Goal: Task Accomplishment & Management: Manage account settings

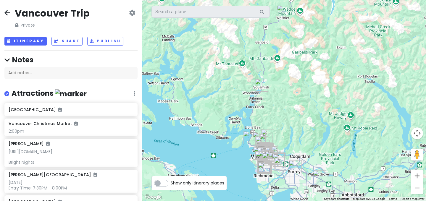
click at [9, 10] on icon at bounding box center [7, 12] width 6 height 5
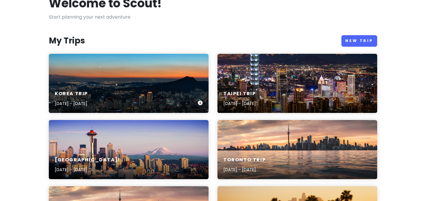
scroll to position [40, 0]
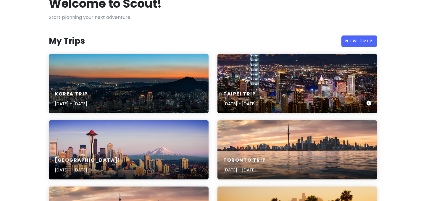
click at [305, 73] on div "Taipei Trip [DATE] - [DATE]" at bounding box center [297, 83] width 160 height 59
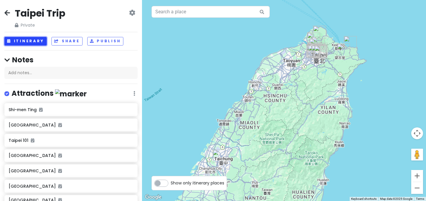
click at [33, 40] on button "Itinerary" at bounding box center [25, 41] width 42 height 9
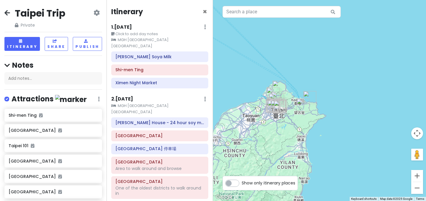
drag, startPoint x: 317, startPoint y: 95, endPoint x: 241, endPoint y: 150, distance: 93.9
click at [240, 150] on div at bounding box center [319, 100] width 213 height 201
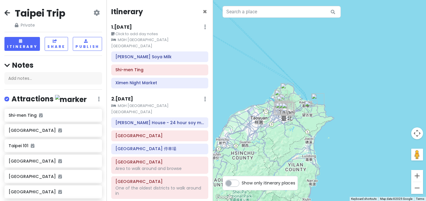
drag, startPoint x: 290, startPoint y: 122, endPoint x: 302, endPoint y: 122, distance: 12.1
click at [302, 122] on div at bounding box center [319, 100] width 213 height 201
click at [250, 105] on div at bounding box center [319, 100] width 213 height 201
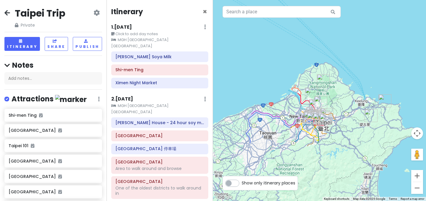
click at [273, 108] on div at bounding box center [319, 100] width 213 height 201
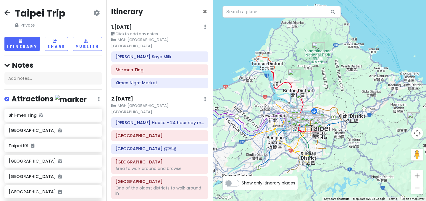
drag, startPoint x: 308, startPoint y: 110, endPoint x: 252, endPoint y: 98, distance: 57.1
click at [252, 98] on div at bounding box center [319, 100] width 213 height 201
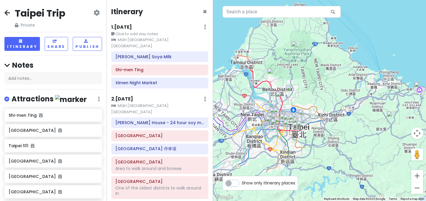
drag, startPoint x: 251, startPoint y: 98, endPoint x: 229, endPoint y: 97, distance: 21.9
click at [229, 97] on div at bounding box center [319, 100] width 213 height 201
click at [125, 26] on h6 "1 . [DATE]" at bounding box center [121, 27] width 21 height 6
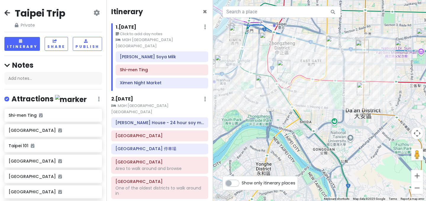
drag, startPoint x: 268, startPoint y: 119, endPoint x: 322, endPoint y: 130, distance: 54.9
click at [322, 130] on div at bounding box center [319, 100] width 213 height 201
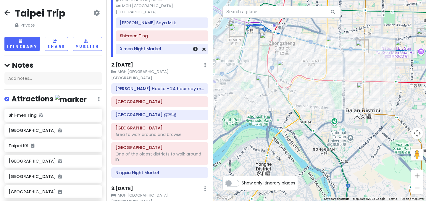
scroll to position [40, 0]
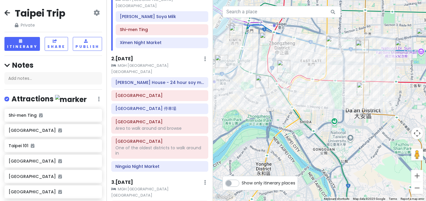
click at [141, 63] on small "MGH [GEOGRAPHIC_DATA] [GEOGRAPHIC_DATA]" at bounding box center [159, 69] width 97 height 12
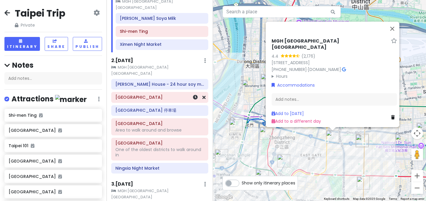
scroll to position [51, 0]
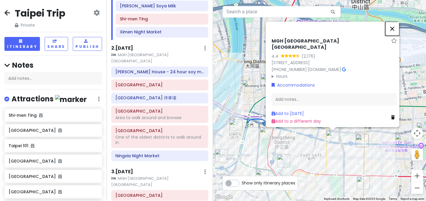
click at [394, 26] on button "Close" at bounding box center [392, 29] width 14 height 14
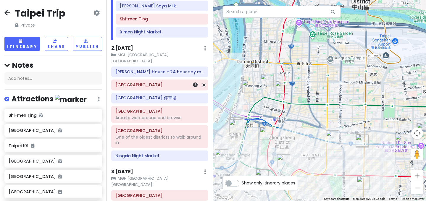
click at [163, 82] on h6 "[GEOGRAPHIC_DATA]" at bounding box center [159, 84] width 89 height 5
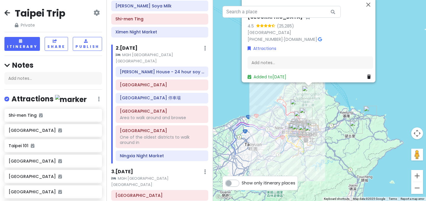
drag, startPoint x: 328, startPoint y: 143, endPoint x: 327, endPoint y: 111, distance: 32.5
click at [327, 111] on div "[GEOGRAPHIC_DATA] 4.5 (25,285) [GEOGRAPHIC_DATA] [PHONE_NUMBER] · [DOMAIN_NAME]…" at bounding box center [319, 100] width 213 height 201
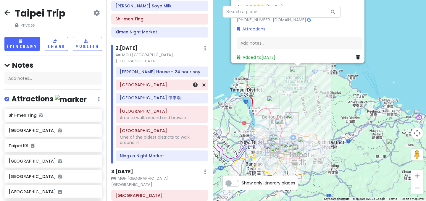
click at [176, 82] on h6 "[GEOGRAPHIC_DATA]" at bounding box center [162, 84] width 84 height 5
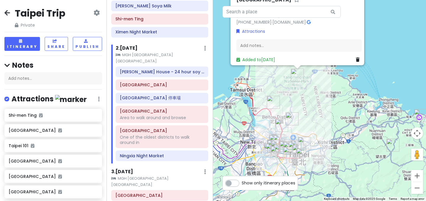
drag, startPoint x: 354, startPoint y: 57, endPoint x: 371, endPoint y: 74, distance: 24.0
click at [155, 95] on h6 "[GEOGRAPHIC_DATA] 停車場" at bounding box center [162, 97] width 84 height 5
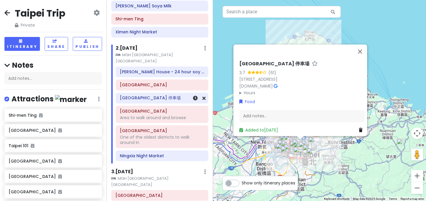
click at [166, 95] on h6 "[GEOGRAPHIC_DATA] 停車場" at bounding box center [162, 97] width 84 height 5
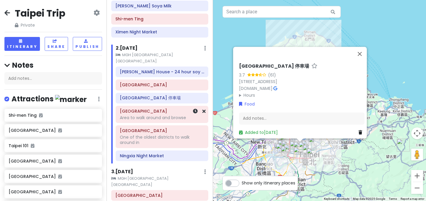
click at [166, 108] on h6 "[GEOGRAPHIC_DATA]" at bounding box center [162, 110] width 84 height 5
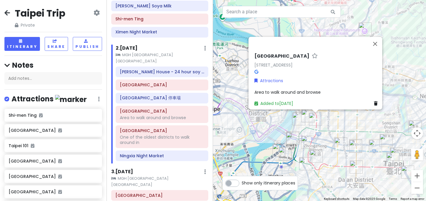
drag, startPoint x: 352, startPoint y: 114, endPoint x: 344, endPoint y: 120, distance: 10.0
click at [344, 120] on div "Chifeng [STREET_ADDRESS] Attractions Area to walk around and browse Added to [D…" at bounding box center [319, 100] width 213 height 201
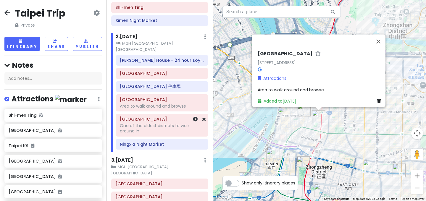
scroll to position [63, 0]
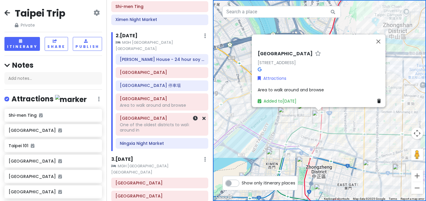
click at [157, 122] on div "One of the oldest districts to walk around in" at bounding box center [162, 127] width 84 height 11
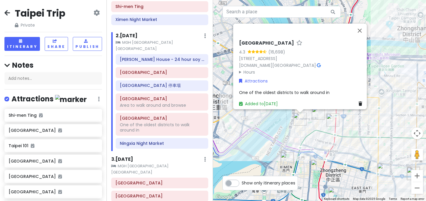
click at [318, 132] on div "[STREET_ADDRESS] [DOMAIN_NAME][GEOGRAPHIC_DATA] · Hours [DATE] Open 24 hours [D…" at bounding box center [319, 100] width 213 height 201
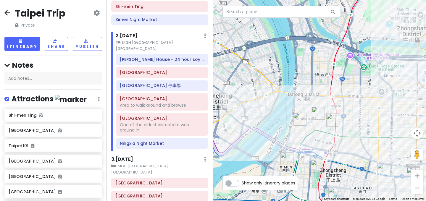
click at [318, 132] on div at bounding box center [319, 100] width 213 height 201
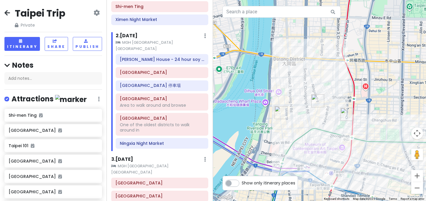
click at [318, 132] on div at bounding box center [319, 100] width 213 height 201
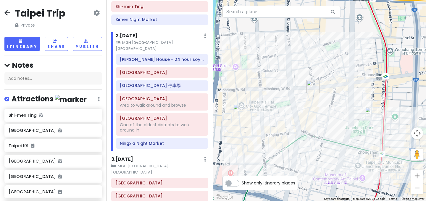
drag, startPoint x: 328, startPoint y: 131, endPoint x: 324, endPoint y: 142, distance: 11.8
click at [324, 142] on div at bounding box center [319, 100] width 213 height 201
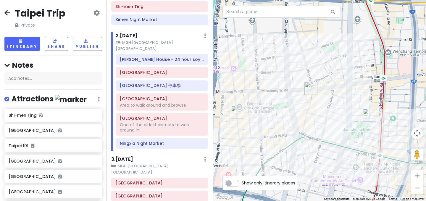
click at [321, 137] on div at bounding box center [319, 100] width 213 height 201
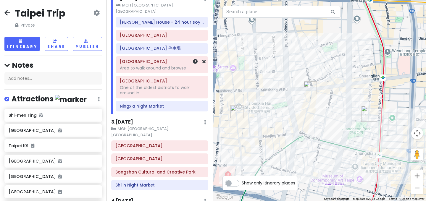
scroll to position [111, 0]
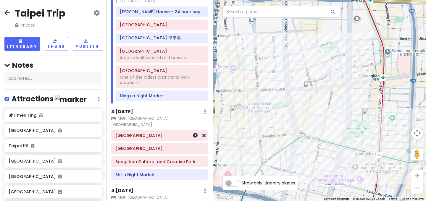
click at [175, 133] on h6 "[GEOGRAPHIC_DATA]" at bounding box center [159, 135] width 89 height 5
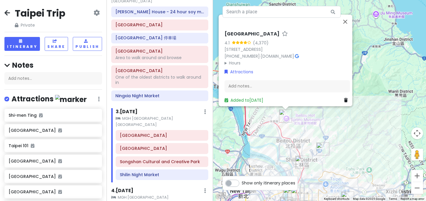
drag, startPoint x: 352, startPoint y: 134, endPoint x: 300, endPoint y: 113, distance: 55.7
click at [300, 113] on div "[GEOGRAPHIC_DATA] 4.1 (4,370) [STREET_ADDRESS] [PHONE_NUMBER] · [DOMAIN_NAME] ·…" at bounding box center [319, 100] width 213 height 201
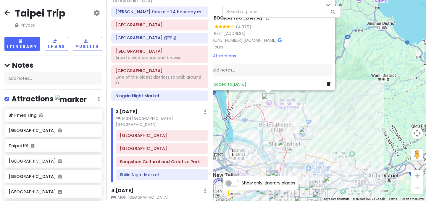
drag, startPoint x: 334, startPoint y: 133, endPoint x: 319, endPoint y: 114, distance: 24.8
click at [319, 114] on div "[GEOGRAPHIC_DATA] 4.1 (4,370) [STREET_ADDRESS] [PHONE_NUMBER] · [DOMAIN_NAME] ·…" at bounding box center [319, 100] width 213 height 201
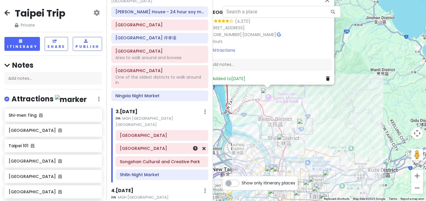
click at [182, 146] on h6 "[GEOGRAPHIC_DATA]" at bounding box center [162, 148] width 84 height 5
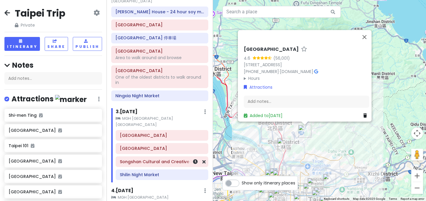
click at [176, 159] on h6 "Songshan Cultural and Creative Park" at bounding box center [162, 161] width 84 height 5
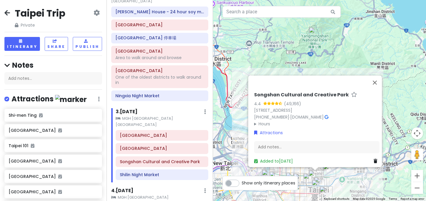
click at [232, 145] on div "Songshan Cultural and Creative Park 4.4 (49,166) [STREET_ADDRESS] [PHONE_NUMBER…" at bounding box center [319, 100] width 213 height 201
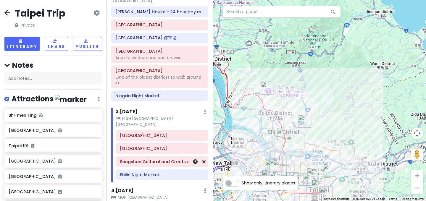
scroll to position [118, 0]
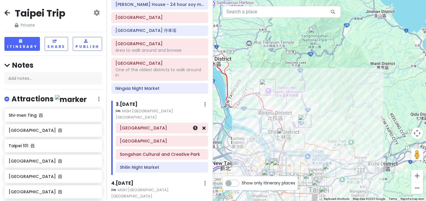
click at [203, 126] on icon at bounding box center [203, 128] width 3 height 5
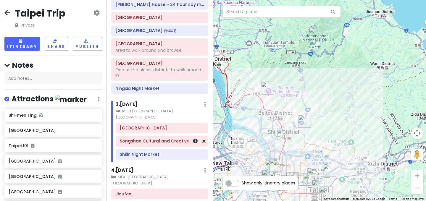
click at [169, 138] on h6 "Songshan Cultural and Creative Park" at bounding box center [162, 140] width 84 height 5
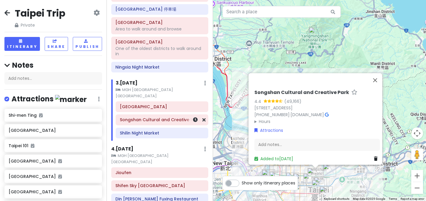
scroll to position [144, 0]
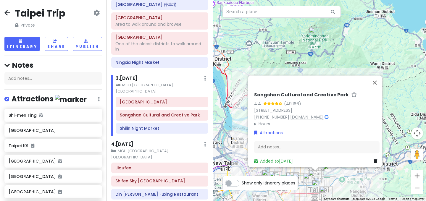
click at [316, 114] on link "[DOMAIN_NAME]" at bounding box center [306, 117] width 33 height 6
click at [377, 75] on button "Close" at bounding box center [374, 82] width 14 height 14
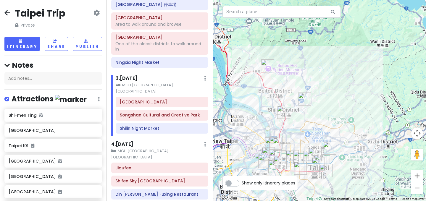
drag, startPoint x: 362, startPoint y: 150, endPoint x: 362, endPoint y: 122, distance: 27.8
click at [362, 122] on div at bounding box center [319, 100] width 213 height 201
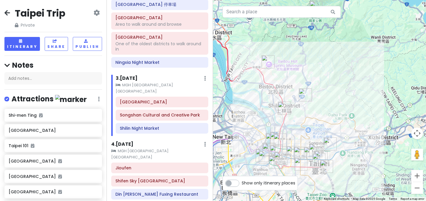
click at [344, 154] on div at bounding box center [319, 100] width 213 height 201
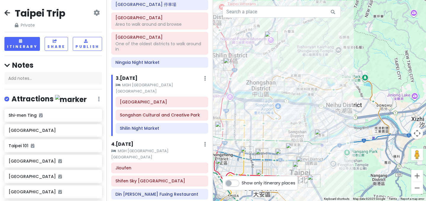
drag, startPoint x: 326, startPoint y: 161, endPoint x: 339, endPoint y: 153, distance: 14.9
click at [339, 153] on div at bounding box center [319, 100] width 213 height 201
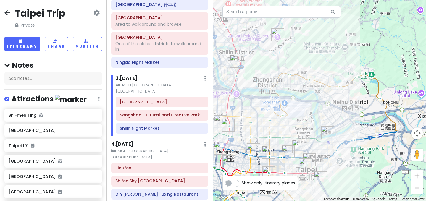
click at [282, 155] on img "Lao Jiang's House - 24 hour soy milk shop" at bounding box center [287, 151] width 13 height 13
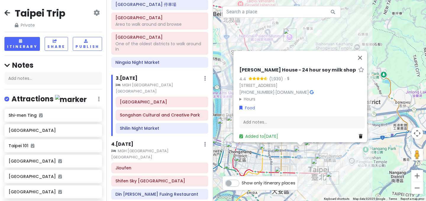
click at [317, 156] on img "Shin Yeh Mitsukoshi Xinyi Place A9 Restaurant" at bounding box center [321, 159] width 13 height 13
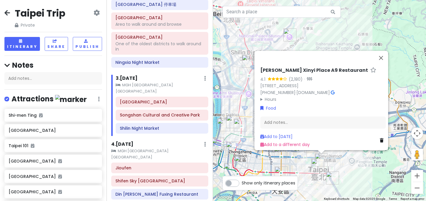
click at [338, 165] on div "[PERSON_NAME] Place A9 Restaurant 4.1 (2,180) · [STREET_ADDRESS] [PHONE_NUMBER]…" at bounding box center [319, 100] width 213 height 201
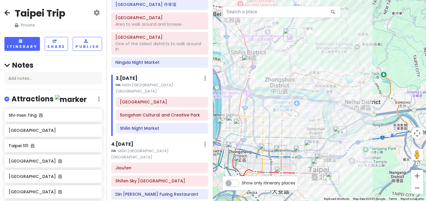
click at [328, 154] on div at bounding box center [319, 100] width 213 height 201
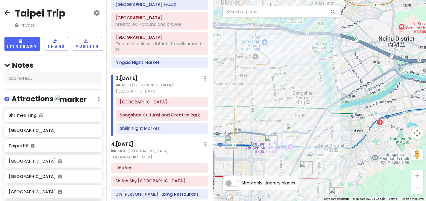
drag, startPoint x: 326, startPoint y: 155, endPoint x: 325, endPoint y: 139, distance: 16.0
click at [325, 139] on div at bounding box center [319, 100] width 213 height 201
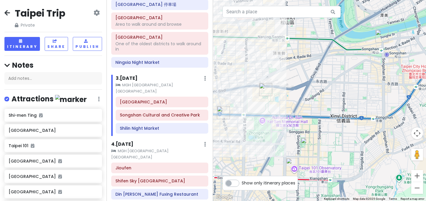
drag, startPoint x: 323, startPoint y: 154, endPoint x: 331, endPoint y: 114, distance: 41.0
click at [331, 114] on div at bounding box center [319, 100] width 213 height 201
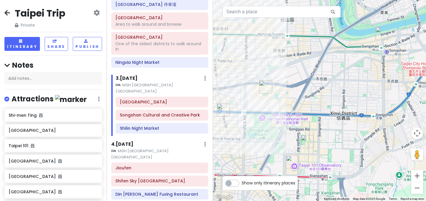
click at [306, 139] on img "Shin Yeh Mitsukoshi Xinyi Place A9 Restaurant" at bounding box center [307, 141] width 13 height 13
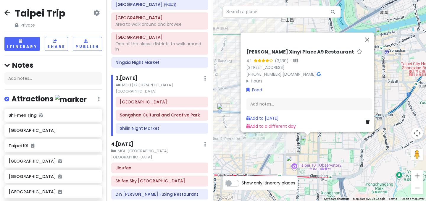
click at [283, 145] on div "[PERSON_NAME] Place A9 Restaurant 4.1 (2,180) · [STREET_ADDRESS] [PHONE_NUMBER]…" at bounding box center [319, 100] width 213 height 201
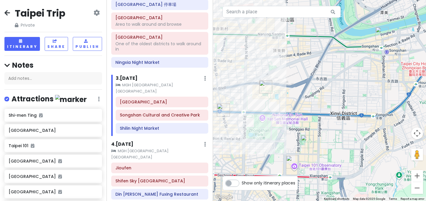
click at [265, 88] on img "Songshan Cultural and Creative Park" at bounding box center [265, 86] width 13 height 13
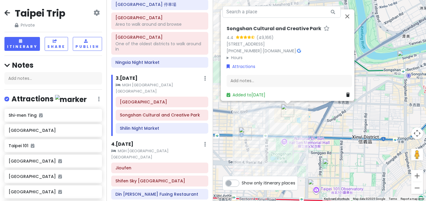
drag, startPoint x: 323, startPoint y: 138, endPoint x: 310, endPoint y: 119, distance: 23.0
click at [310, 119] on div "Songshan Cultural and Creative Park 4.4 (49,166) [STREET_ADDRESS] [PHONE_NUMBER…" at bounding box center [319, 100] width 213 height 201
click at [326, 162] on img "Shin Yeh Mitsukoshi Xinyi Place A9 Restaurant" at bounding box center [328, 165] width 13 height 13
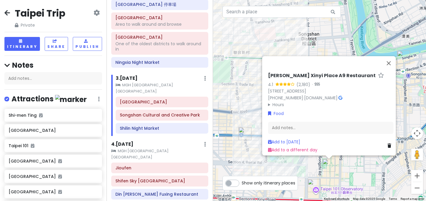
click at [314, 184] on img "Taipei 101" at bounding box center [313, 185] width 13 height 13
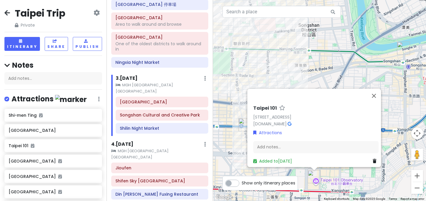
click at [335, 174] on div "[STREET_ADDRESS] [DOMAIN_NAME] · Attractions Add notes... Added to [DATE]" at bounding box center [319, 100] width 213 height 201
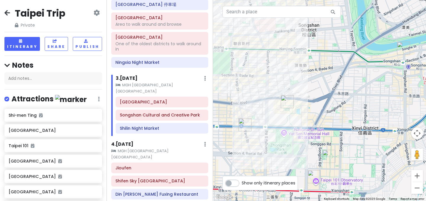
click at [287, 100] on img "Songshan Cultural and Creative Park" at bounding box center [287, 101] width 13 height 13
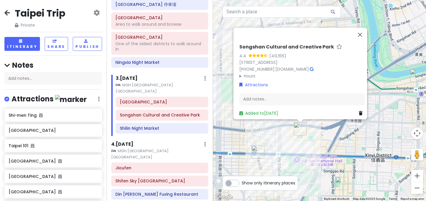
click at [339, 181] on img "Shin Yeh Mitsukoshi Xinyi Place A9 Restaurant" at bounding box center [341, 183] width 13 height 13
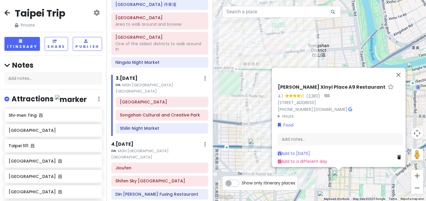
click at [310, 84] on h6 "[PERSON_NAME] Xinyi Place A9 Restaurant" at bounding box center [332, 87] width 108 height 6
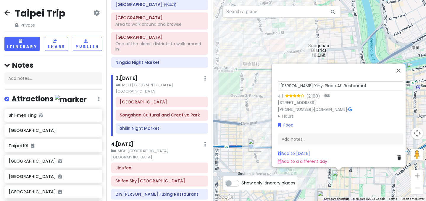
click at [322, 81] on input "[PERSON_NAME] Xinyi Place A9 Restaurant" at bounding box center [340, 85] width 125 height 9
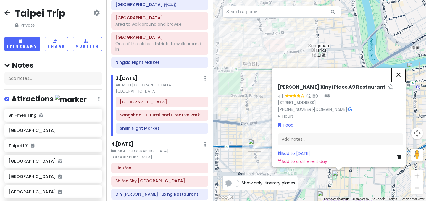
click at [401, 73] on button "Close" at bounding box center [398, 75] width 14 height 14
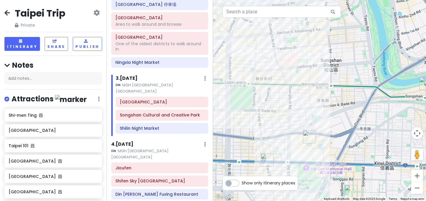
drag, startPoint x: 337, startPoint y: 46, endPoint x: 349, endPoint y: 62, distance: 20.2
click at [349, 62] on div at bounding box center [319, 100] width 213 height 201
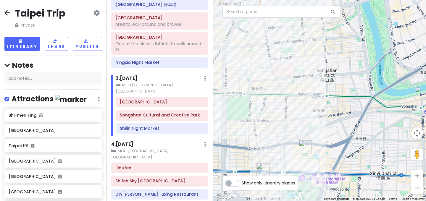
drag, startPoint x: 326, startPoint y: 80, endPoint x: 321, endPoint y: 89, distance: 10.1
click at [321, 89] on div at bounding box center [319, 100] width 213 height 201
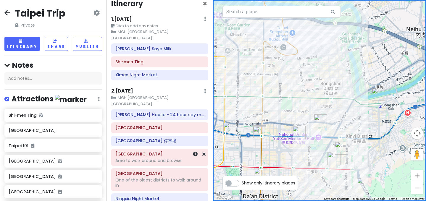
scroll to position [0, 0]
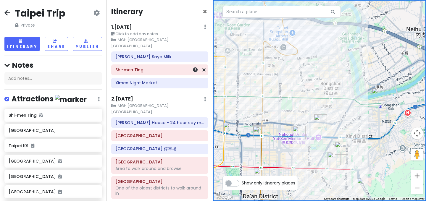
click at [154, 67] on h6 "Shi-men Ting" at bounding box center [159, 69] width 89 height 5
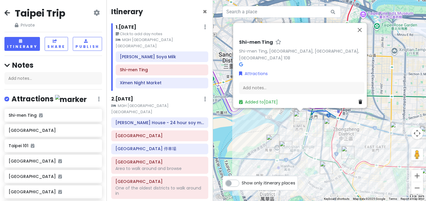
click at [308, 121] on div "Shi-men Ting Shi-men Ting, [GEOGRAPHIC_DATA], [GEOGRAPHIC_DATA], [GEOGRAPHIC_DA…" at bounding box center [319, 100] width 213 height 201
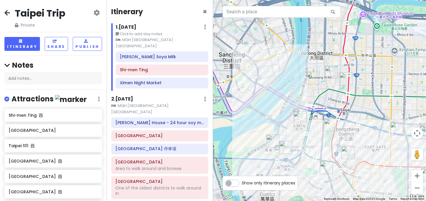
click at [308, 121] on div at bounding box center [319, 100] width 213 height 201
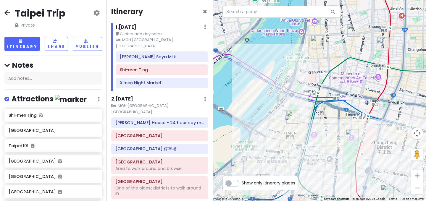
click at [302, 122] on div at bounding box center [319, 100] width 213 height 201
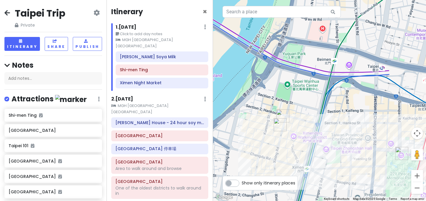
drag, startPoint x: 301, startPoint y: 124, endPoint x: 301, endPoint y: 105, distance: 18.9
click at [301, 105] on div at bounding box center [319, 100] width 213 height 201
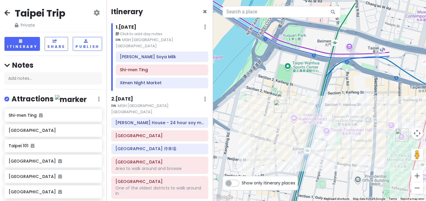
click at [282, 96] on img "Ximen Night Market" at bounding box center [282, 97] width 13 height 13
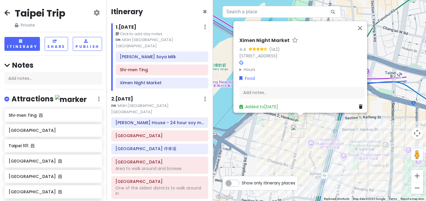
click at [296, 133] on img "Shi-men Ting" at bounding box center [297, 131] width 13 height 13
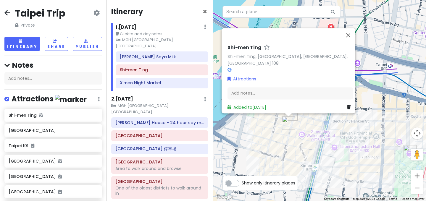
drag, startPoint x: 333, startPoint y: 136, endPoint x: 319, endPoint y: 126, distance: 16.9
click at [319, 126] on div "Shi-men Ting Shi-men Ting, [GEOGRAPHIC_DATA], [GEOGRAPHIC_DATA], [GEOGRAPHIC_DA…" at bounding box center [319, 100] width 213 height 201
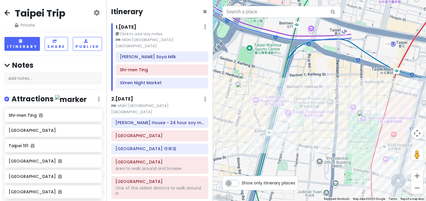
drag, startPoint x: 343, startPoint y: 139, endPoint x: 297, endPoint y: 103, distance: 58.2
click at [297, 103] on div at bounding box center [319, 100] width 213 height 201
click at [363, 117] on img "National Taiwan Museum" at bounding box center [363, 117] width 13 height 13
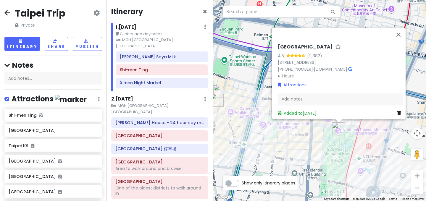
drag, startPoint x: 253, startPoint y: 90, endPoint x: 271, endPoint y: 86, distance: 18.2
click at [271, 86] on div "[GEOGRAPHIC_DATA] [STREET_ADDRESS] 100 [PHONE_NUMBER] · [DOMAIN_NAME] · Hours […" at bounding box center [319, 100] width 213 height 201
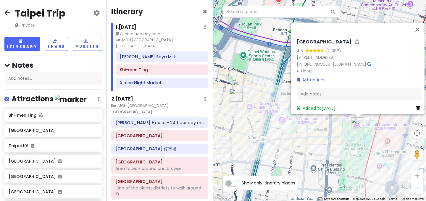
click at [271, 86] on div "[GEOGRAPHIC_DATA] [STREET_ADDRESS] 100 [PHONE_NUMBER] · [DOMAIN_NAME] · Hours […" at bounding box center [319, 100] width 213 height 201
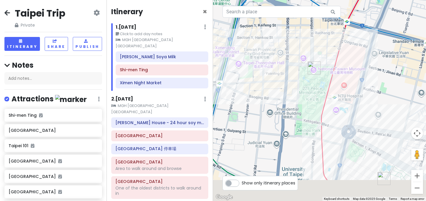
drag, startPoint x: 342, startPoint y: 106, endPoint x: 298, endPoint y: 49, distance: 72.4
click at [298, 49] on div at bounding box center [319, 100] width 213 height 201
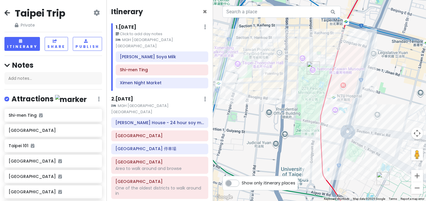
drag, startPoint x: 381, startPoint y: 136, endPoint x: 325, endPoint y: 61, distance: 94.2
click at [325, 61] on div at bounding box center [319, 100] width 213 height 201
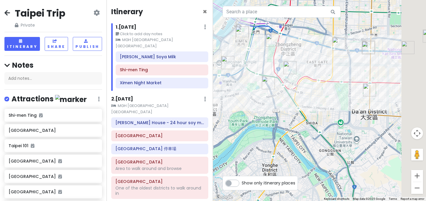
drag, startPoint x: 353, startPoint y: 103, endPoint x: 269, endPoint y: 60, distance: 94.7
click at [283, 61] on img "Chiang Kai-shek Memorial Hall" at bounding box center [289, 67] width 13 height 13
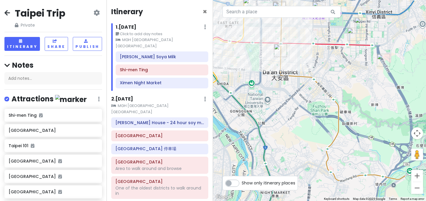
drag, startPoint x: 355, startPoint y: 120, endPoint x: 292, endPoint y: 102, distance: 65.8
click at [292, 102] on div at bounding box center [319, 100] width 213 height 201
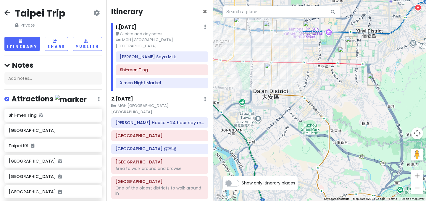
click at [342, 56] on img "Taipei 101" at bounding box center [344, 53] width 13 height 13
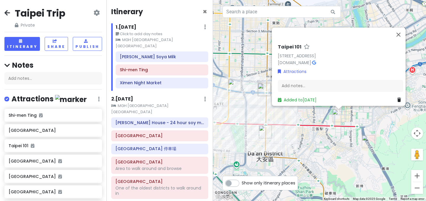
click at [352, 116] on div "[STREET_ADDRESS] [DOMAIN_NAME] · Attractions Add notes... Added to [DATE]" at bounding box center [319, 100] width 213 height 201
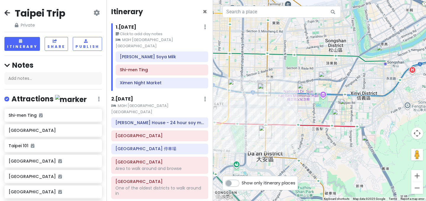
click at [342, 105] on img "Shin Yeh Mitsukoshi Xinyi Place A9 Restaurant" at bounding box center [345, 105] width 13 height 13
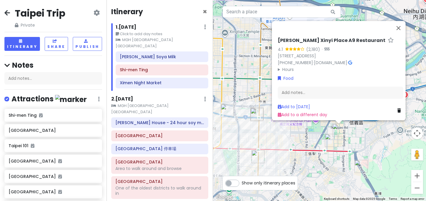
click at [354, 125] on div "[PERSON_NAME] Place A9 Restaurant 4.1 (2,180) · [STREET_ADDRESS] [PHONE_NUMBER]…" at bounding box center [319, 100] width 213 height 201
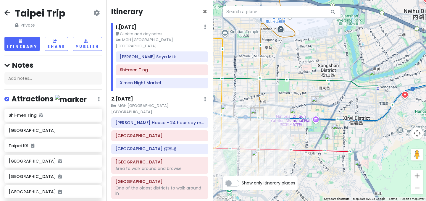
click at [336, 129] on img "Shin Yeh Mitsukoshi Xinyi Place A9 Restaurant" at bounding box center [338, 130] width 13 height 13
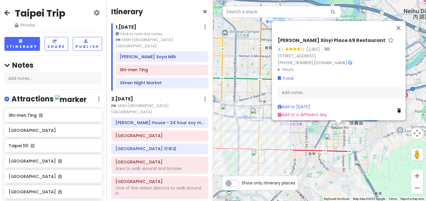
click at [331, 144] on img "Taipei 101" at bounding box center [331, 140] width 13 height 13
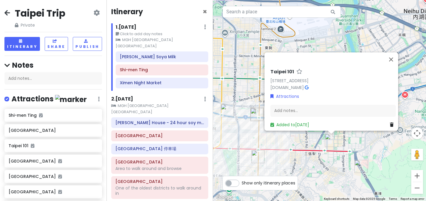
click at [358, 166] on img "Xiangshan" at bounding box center [360, 166] width 13 height 13
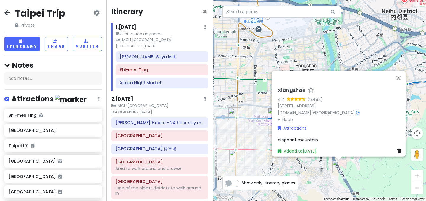
click at [313, 173] on div "Xiangshan 4.7 (5,483) [STREET_ADDRESS][DOMAIN_NAME][GEOGRAPHIC_DATA] · Hours [D…" at bounding box center [319, 100] width 213 height 201
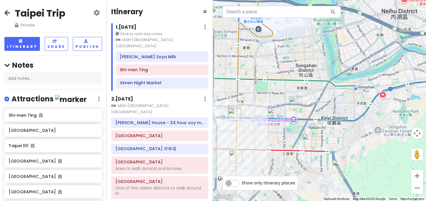
click at [296, 109] on img "Songshan Cultural and Creative Park" at bounding box center [295, 102] width 13 height 13
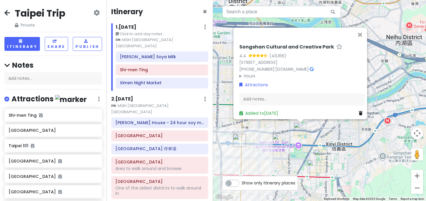
click at [278, 138] on img "Lao Jiang's House - 24 hour soy milk shop" at bounding box center [278, 140] width 13 height 13
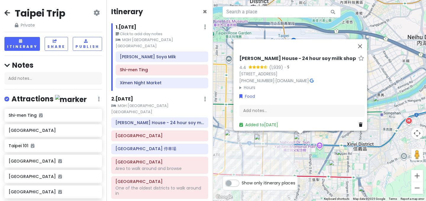
click at [343, 156] on img "Shin Yeh Mitsukoshi Xinyi Place A9 Restaurant" at bounding box center [342, 156] width 13 height 13
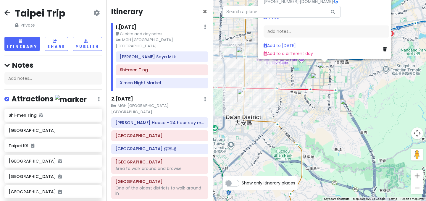
drag, startPoint x: 349, startPoint y: 163, endPoint x: 335, endPoint y: 74, distance: 90.1
click at [335, 74] on div "[PERSON_NAME] Place A9 Restaurant 4.1 (2,180) · [STREET_ADDRESS] [PHONE_NUMBER]…" at bounding box center [319, 100] width 213 height 201
click at [272, 101] on div "[PERSON_NAME] Place A9 Restaurant 4.1 (2,180) · [STREET_ADDRESS] [PHONE_NUMBER]…" at bounding box center [319, 100] width 213 height 201
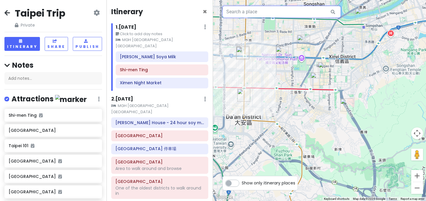
click at [262, 12] on input "text" at bounding box center [281, 12] width 118 height 12
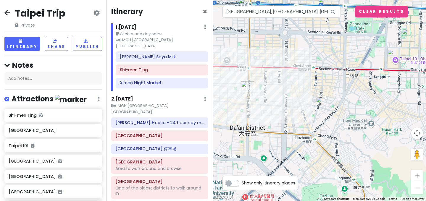
click at [247, 87] on img "Yong He Soya Milk" at bounding box center [247, 87] width 13 height 13
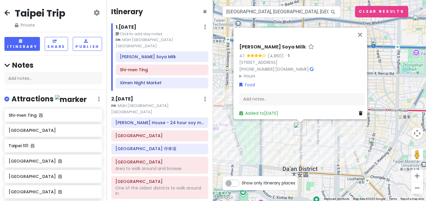
click at [332, 11] on icon at bounding box center [332, 12] width 13 height 12
click at [312, 11] on input "[GEOGRAPHIC_DATA], [GEOGRAPHIC_DATA], [GEOGRAPHIC_DATA], [GEOGRAPHIC_DATA]" at bounding box center [281, 12] width 118 height 12
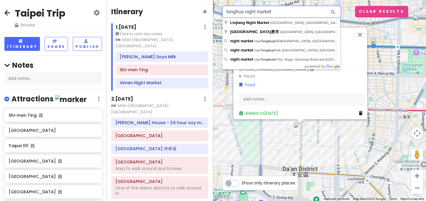
type input "tonghua night market"
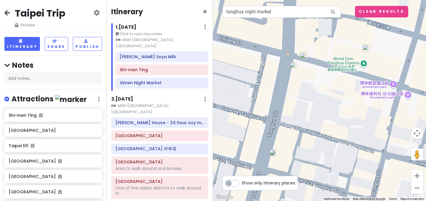
click at [307, 58] on div "[PERSON_NAME] Milk 4.1 (4,860) · [STREET_ADDRESS] [PHONE_NUMBER] · [DOMAIN_NAME…" at bounding box center [319, 100] width 213 height 201
click at [304, 59] on img at bounding box center [303, 56] width 7 height 7
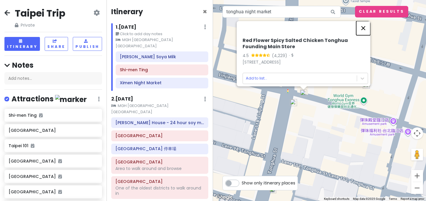
click at [364, 22] on button "Close" at bounding box center [363, 28] width 14 height 14
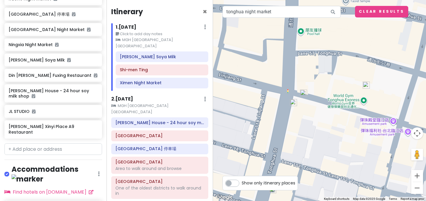
scroll to position [445, 0]
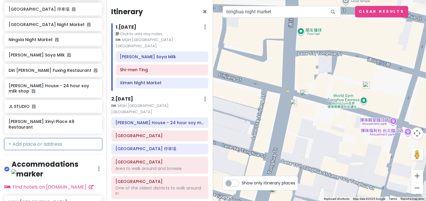
click at [39, 145] on input "text" at bounding box center [53, 144] width 98 height 12
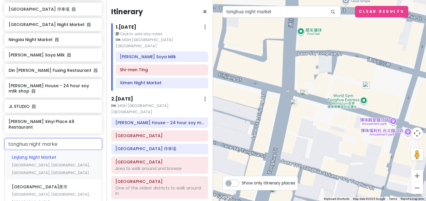
type input "tonghua night market"
click at [24, 158] on span "Linjiang Night Market" at bounding box center [34, 157] width 44 height 6
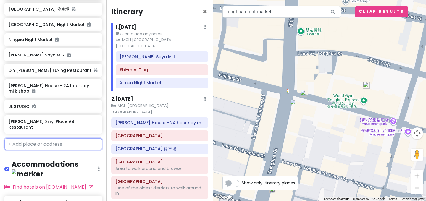
scroll to position [460, 0]
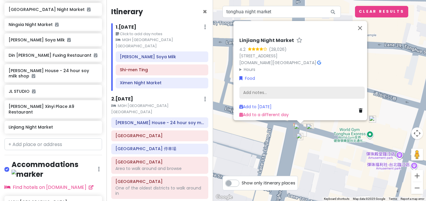
click at [266, 89] on div "Add notes..." at bounding box center [301, 93] width 125 height 12
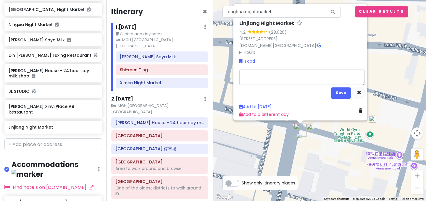
type textarea "x"
type textarea "a"
type textarea "x"
type textarea "ak"
type textarea "x"
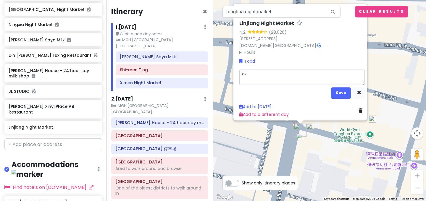
type textarea "aka"
type textarea "x"
type textarea "aka"
type textarea "x"
type textarea "aka T"
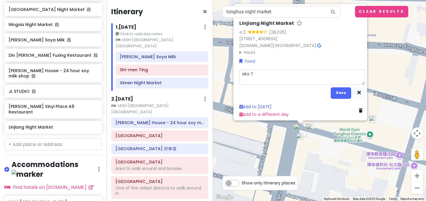
type textarea "x"
type textarea "aka To"
type textarea "x"
type textarea "aka [PERSON_NAME]"
type textarea "x"
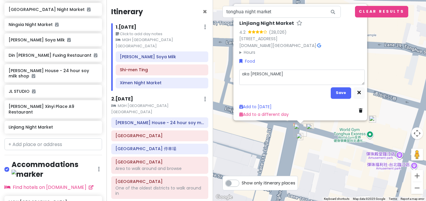
type textarea "aka [PERSON_NAME]"
type textarea "x"
type textarea "aka Tongh"
type textarea "x"
type textarea "aka Tonghu"
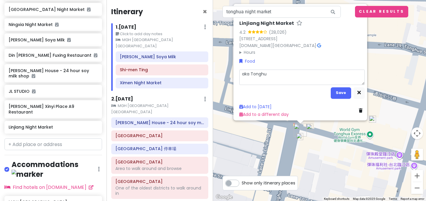
type textarea "x"
type textarea "aka Tonghua"
type textarea "x"
type textarea "aka Tonghua"
type textarea "x"
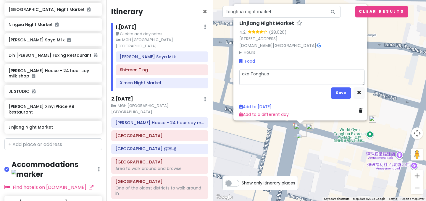
type textarea "aka [PERSON_NAME]"
type textarea "x"
type textarea "aka [PERSON_NAME]"
type textarea "x"
type textarea "aka Tonghua Mar"
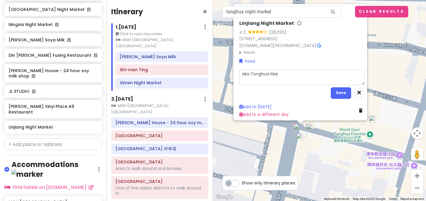
type textarea "x"
type textarea "aka [PERSON_NAME]"
type textarea "x"
type textarea "aka Tonghua Marke"
type textarea "x"
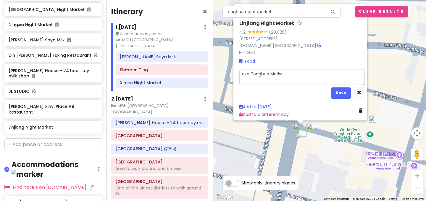
type textarea "aka Tonghua Market"
type textarea "x"
type textarea "aka Tonghua Market"
click at [335, 90] on button "Save" at bounding box center [341, 93] width 20 height 12
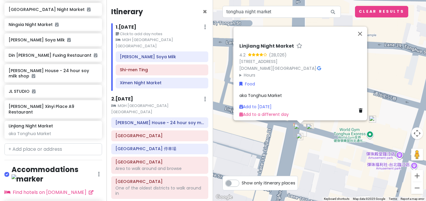
scroll to position [465, 0]
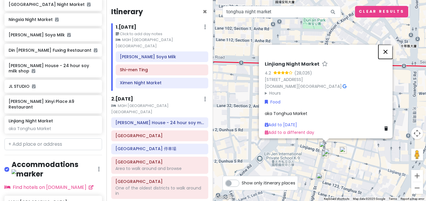
click at [387, 50] on button "Close" at bounding box center [385, 52] width 14 height 14
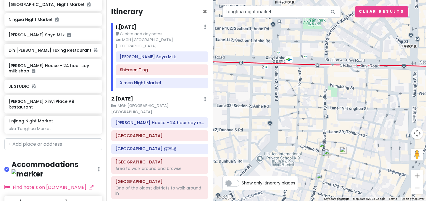
drag, startPoint x: 381, startPoint y: 134, endPoint x: 346, endPoint y: 123, distance: 36.4
click at [346, 123] on div at bounding box center [319, 100] width 213 height 201
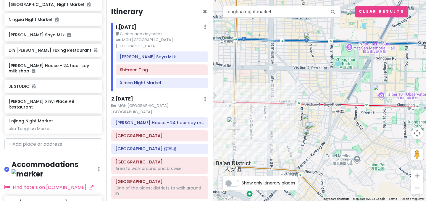
drag, startPoint x: 356, startPoint y: 115, endPoint x: 336, endPoint y: 115, distance: 19.5
click at [336, 115] on div at bounding box center [319, 100] width 213 height 201
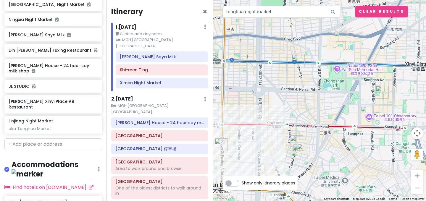
drag, startPoint x: 348, startPoint y: 98, endPoint x: 336, endPoint y: 121, distance: 25.0
click at [336, 121] on div at bounding box center [319, 100] width 213 height 201
drag, startPoint x: 354, startPoint y: 141, endPoint x: 357, endPoint y: 137, distance: 5.9
click at [357, 137] on div at bounding box center [319, 100] width 213 height 201
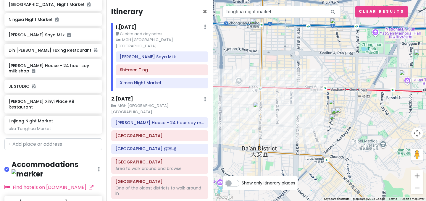
drag, startPoint x: 285, startPoint y: 127, endPoint x: 321, endPoint y: 94, distance: 48.8
click at [321, 94] on div at bounding box center [319, 100] width 213 height 201
click at [258, 111] on img "Yong He Soya Milk" at bounding box center [259, 108] width 13 height 13
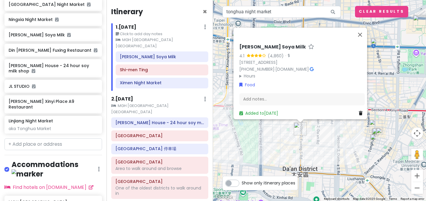
click at [323, 135] on div "[PERSON_NAME] Milk 4.1 (4,860) · [STREET_ADDRESS] [PHONE_NUMBER] · [DOMAIN_NAME…" at bounding box center [319, 100] width 213 height 201
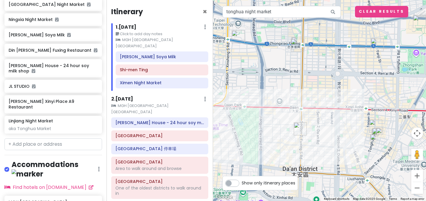
click at [300, 112] on div at bounding box center [319, 100] width 213 height 201
click at [300, 109] on div at bounding box center [319, 100] width 213 height 201
click at [298, 43] on img "SOGO復興館 停車場" at bounding box center [297, 45] width 13 height 13
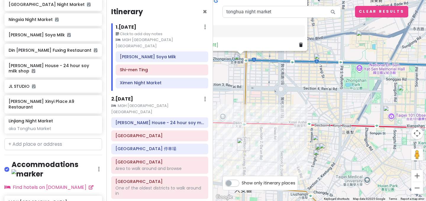
drag, startPoint x: 346, startPoint y: 148, endPoint x: 286, endPoint y: 80, distance: 91.1
click at [286, 80] on div "[GEOGRAPHIC_DATA] 停車場 3.7 (61) [STREET_ADDRESS] [DOMAIN_NAME] · Hours [DATE] 11…" at bounding box center [319, 100] width 213 height 201
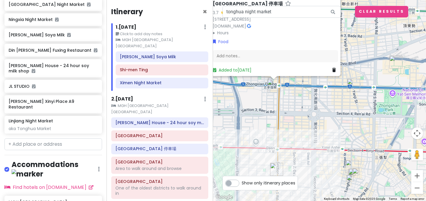
drag, startPoint x: 330, startPoint y: 121, endPoint x: 363, endPoint y: 146, distance: 41.8
click at [363, 146] on div "[GEOGRAPHIC_DATA] 停車場 3.7 (61) [STREET_ADDRESS] [DOMAIN_NAME] · Hours [DATE] 11…" at bounding box center [319, 100] width 213 height 201
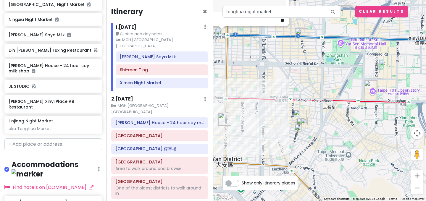
drag, startPoint x: 361, startPoint y: 145, endPoint x: 311, endPoint y: 93, distance: 71.3
click at [311, 93] on div "[GEOGRAPHIC_DATA] 停車場 3.7 (61) [STREET_ADDRESS] [DOMAIN_NAME] · Hours [DATE] 11…" at bounding box center [319, 100] width 213 height 201
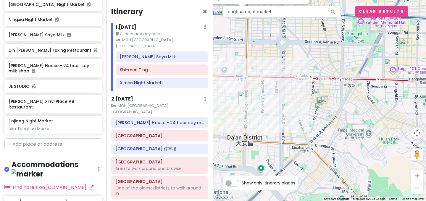
drag, startPoint x: 270, startPoint y: 99, endPoint x: 291, endPoint y: 77, distance: 30.1
click at [291, 77] on div "[GEOGRAPHIC_DATA] 停車場 3.7 (61) [STREET_ADDRESS] [DOMAIN_NAME] · Hours [DATE] 11…" at bounding box center [319, 100] width 213 height 201
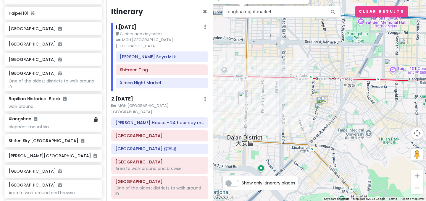
scroll to position [140, 0]
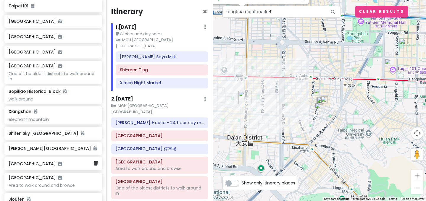
click at [51, 165] on h6 "[GEOGRAPHIC_DATA]" at bounding box center [51, 163] width 85 height 5
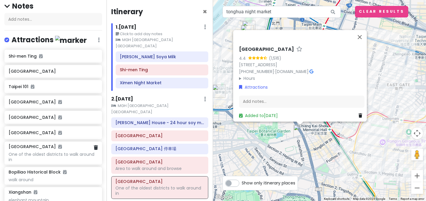
scroll to position [60, 0]
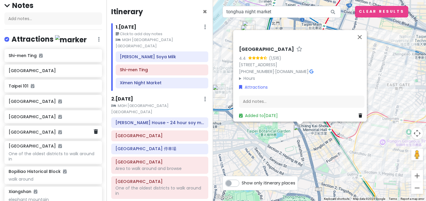
click at [82, 132] on h6 "[GEOGRAPHIC_DATA]" at bounding box center [51, 131] width 85 height 5
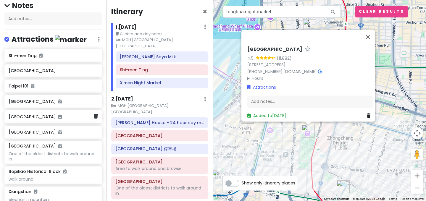
click at [76, 117] on h6 "[GEOGRAPHIC_DATA]" at bounding box center [51, 116] width 85 height 5
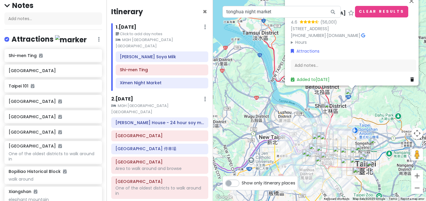
drag, startPoint x: 362, startPoint y: 158, endPoint x: 358, endPoint y: 107, distance: 51.9
click at [358, 107] on div "[GEOGRAPHIC_DATA] 4.6 (56,001) [STREET_ADDRESS] [PHONE_NUMBER] · [DOMAIN_NAME] …" at bounding box center [319, 100] width 213 height 201
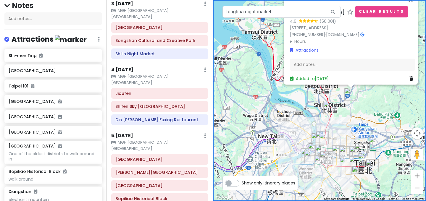
scroll to position [231, 0]
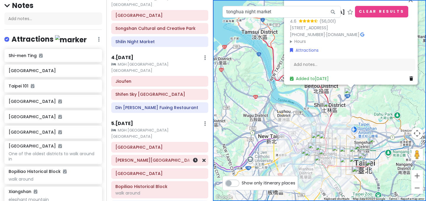
click at [154, 158] on h6 "[PERSON_NAME][GEOGRAPHIC_DATA]" at bounding box center [159, 160] width 89 height 5
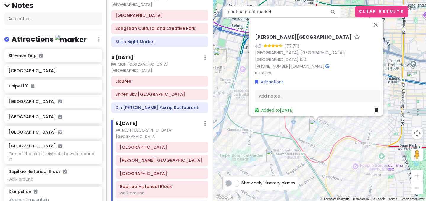
click at [273, 154] on img "National 228 Memorial Museum" at bounding box center [272, 155] width 13 height 13
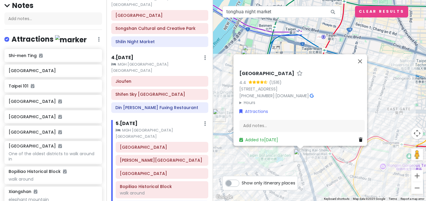
click at [349, 161] on div "[GEOGRAPHIC_DATA] 4.4 (1,516) [STREET_ADDRESS] [PHONE_NUMBER] · [DOMAIN_NAME] ·…" at bounding box center [319, 100] width 213 height 201
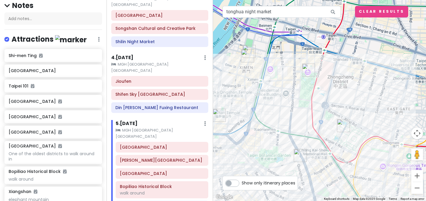
click at [340, 124] on img "Chiang Kai-shek Memorial Hall" at bounding box center [343, 125] width 13 height 13
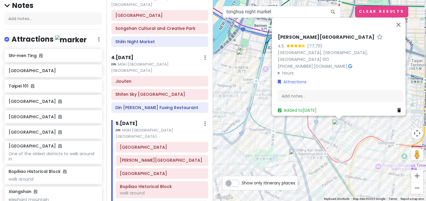
click at [313, 132] on div "[PERSON_NAME][GEOGRAPHIC_DATA] 4.5 (77,711) [GEOGRAPHIC_DATA], [GEOGRAPHIC_DATA…" at bounding box center [319, 100] width 213 height 201
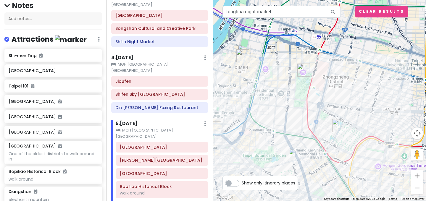
click at [304, 72] on img "National Taiwan Museum" at bounding box center [303, 70] width 13 height 13
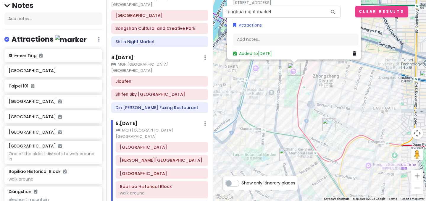
drag, startPoint x: 295, startPoint y: 159, endPoint x: 285, endPoint y: 98, distance: 61.4
click at [285, 98] on div "[GEOGRAPHIC_DATA] [STREET_ADDRESS] 100 [PHONE_NUMBER] · [DOMAIN_NAME] · Hours […" at bounding box center [319, 100] width 213 height 201
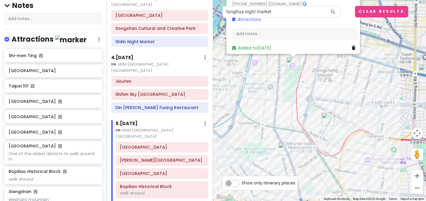
click at [327, 119] on img "Chiang Kai-shek Memorial Hall" at bounding box center [327, 119] width 13 height 13
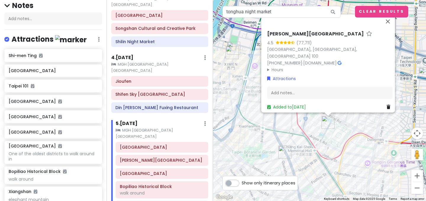
click at [318, 175] on div "[PERSON_NAME][GEOGRAPHIC_DATA] 4.5 (77,711) [GEOGRAPHIC_DATA], [GEOGRAPHIC_DATA…" at bounding box center [319, 100] width 213 height 201
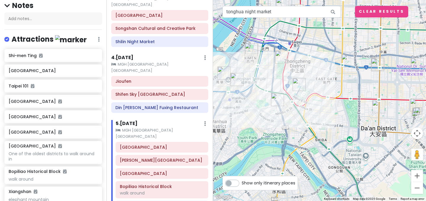
drag, startPoint x: 327, startPoint y: 125, endPoint x: 314, endPoint y: 84, distance: 43.5
click at [314, 84] on div at bounding box center [319, 100] width 213 height 201
click at [277, 97] on img "National 228 Memorial Museum" at bounding box center [277, 99] width 13 height 13
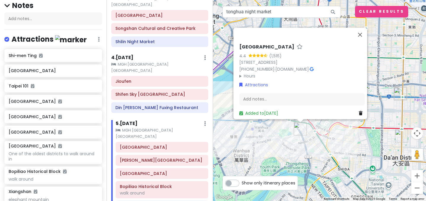
click at [331, 139] on div "[GEOGRAPHIC_DATA] 4.4 (1,516) [STREET_ADDRESS] [PHONE_NUMBER] · [DOMAIN_NAME] ·…" at bounding box center [319, 100] width 213 height 201
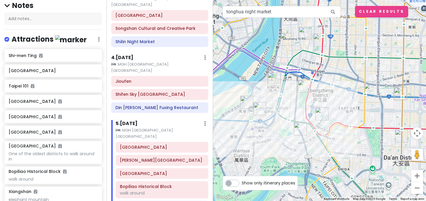
click at [302, 85] on img "National Taiwan Museum" at bounding box center [304, 86] width 13 height 13
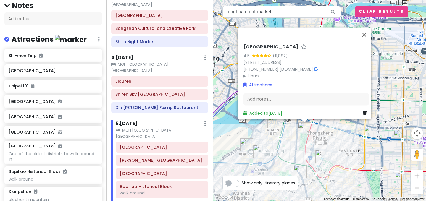
click at [336, 138] on div "[GEOGRAPHIC_DATA] [STREET_ADDRESS] 100 [PHONE_NUMBER] · [DOMAIN_NAME] · Hours […" at bounding box center [319, 100] width 213 height 201
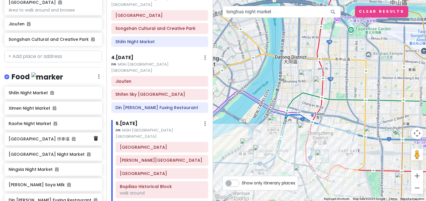
scroll to position [449, 0]
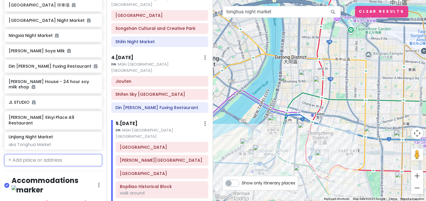
click at [36, 158] on input "text" at bounding box center [53, 160] width 98 height 12
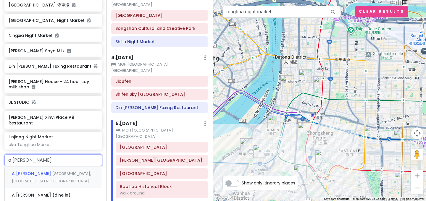
type input "a [PERSON_NAME]"
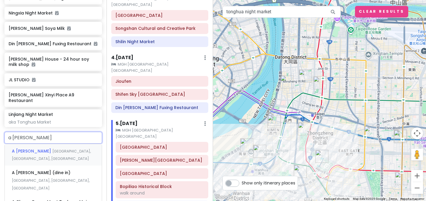
scroll to position [476, 0]
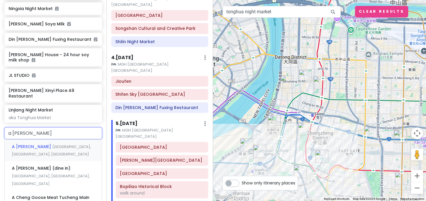
click at [59, 153] on div "A [GEOGRAPHIC_DATA], [GEOGRAPHIC_DATA], [GEOGRAPHIC_DATA]" at bounding box center [53, 151] width 97 height 22
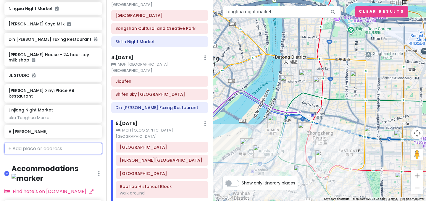
scroll to position [491, 0]
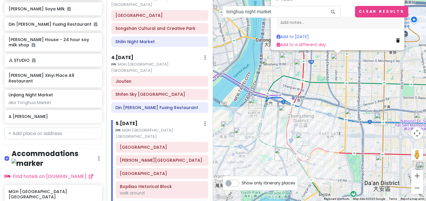
drag, startPoint x: 342, startPoint y: 151, endPoint x: 340, endPoint y: 75, distance: 76.3
click at [340, 75] on div "A Cheng Goose 4.4 (7,402) · [STREET_ADDRESS] [PHONE_NUMBER] · [DOMAIN_NAME] · H…" at bounding box center [319, 100] width 213 height 201
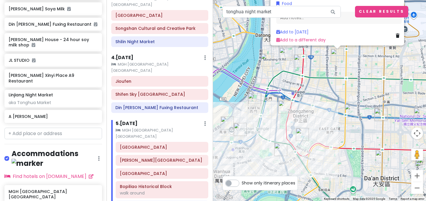
click at [300, 60] on img "Chifeng Street" at bounding box center [300, 60] width 13 height 13
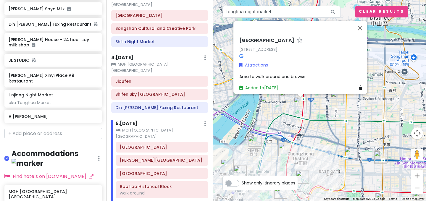
click at [322, 126] on div "Chifeng [STREET_ADDRESS] Attractions Area to walk around and browse Added to [D…" at bounding box center [319, 100] width 213 height 201
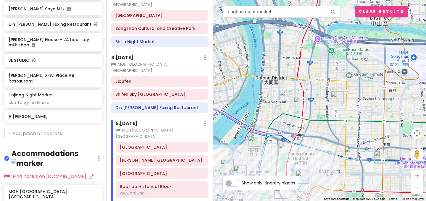
click at [298, 129] on div at bounding box center [319, 100] width 213 height 201
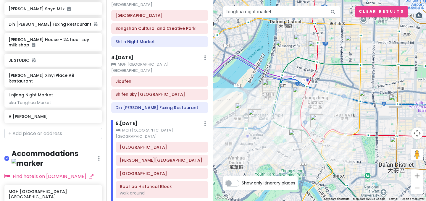
drag, startPoint x: 326, startPoint y: 169, endPoint x: 341, endPoint y: 111, distance: 60.4
click at [341, 111] on div at bounding box center [319, 100] width 213 height 201
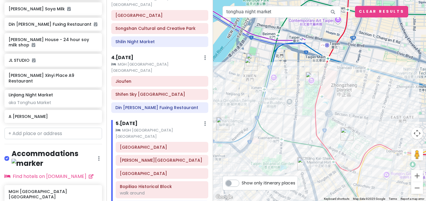
click at [250, 67] on img "Shi-men Ting" at bounding box center [250, 64] width 13 height 13
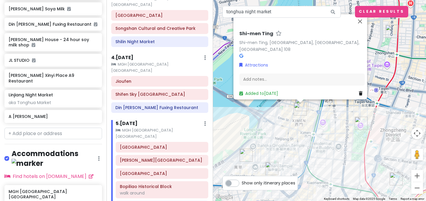
click at [304, 104] on img "Shi-men Ting" at bounding box center [300, 109] width 13 height 13
click at [305, 103] on img "Shi-men Ting" at bounding box center [300, 109] width 13 height 13
click at [302, 106] on img "Shi-men Ting" at bounding box center [300, 109] width 13 height 13
click at [299, 111] on img "Shi-men Ting" at bounding box center [300, 109] width 13 height 13
click at [311, 114] on div "To navigate, press the arrow keys. Shi-men Ting Shi-[GEOGRAPHIC_DATA], [GEOGRAP…" at bounding box center [319, 100] width 213 height 201
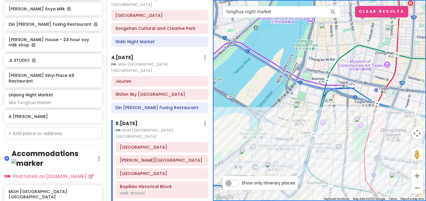
click at [314, 127] on div at bounding box center [319, 100] width 213 height 201
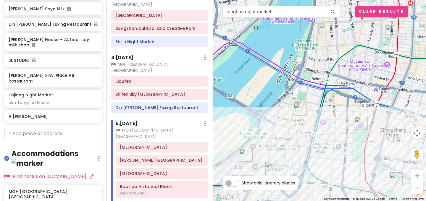
click at [314, 127] on div at bounding box center [319, 100] width 213 height 201
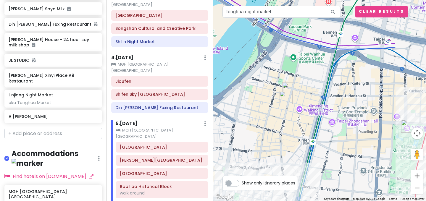
click at [289, 85] on img "Ximen Night Market" at bounding box center [288, 88] width 13 height 13
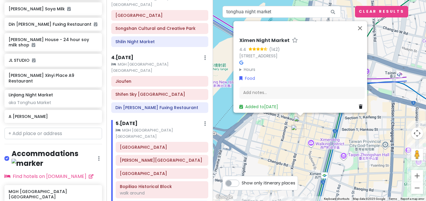
click at [296, 132] on img "Shi-men Ting" at bounding box center [297, 131] width 13 height 13
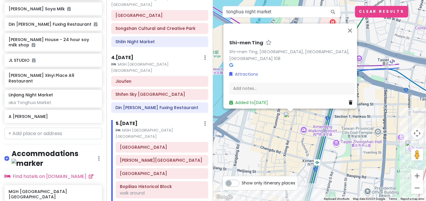
drag, startPoint x: 304, startPoint y: 165, endPoint x: 293, endPoint y: 152, distance: 16.8
click at [293, 152] on div "Shi-men Ting Shi-men Ting, [GEOGRAPHIC_DATA], [GEOGRAPHIC_DATA], [GEOGRAPHIC_DA…" at bounding box center [319, 100] width 213 height 201
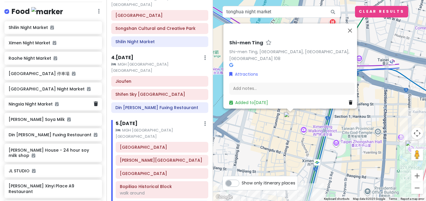
scroll to position [485, 0]
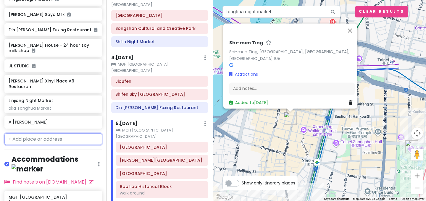
click at [75, 140] on input "text" at bounding box center [53, 139] width 98 height 12
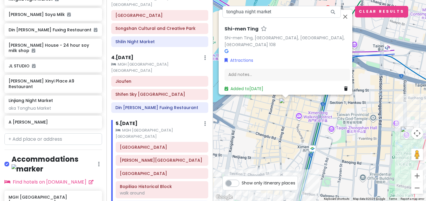
drag, startPoint x: 274, startPoint y: 131, endPoint x: 223, endPoint y: 67, distance: 82.2
click at [223, 67] on div "Shi-men Ting Shi-men Ting, [GEOGRAPHIC_DATA], [GEOGRAPHIC_DATA], [GEOGRAPHIC_DA…" at bounding box center [319, 100] width 213 height 201
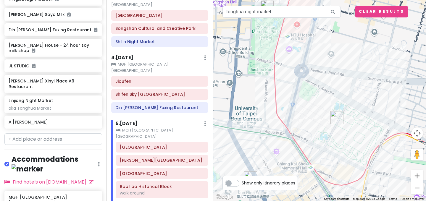
drag, startPoint x: 284, startPoint y: 121, endPoint x: 240, endPoint y: 93, distance: 51.4
click at [240, 93] on div "Shi-men Ting Shi-men Ting, [GEOGRAPHIC_DATA], [GEOGRAPHIC_DATA], [GEOGRAPHIC_DA…" at bounding box center [319, 100] width 213 height 201
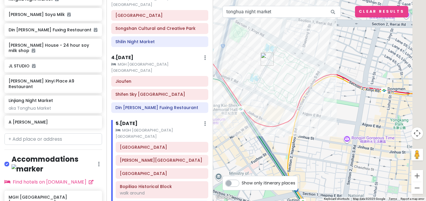
drag, startPoint x: 316, startPoint y: 139, endPoint x: 261, endPoint y: 97, distance: 69.5
click at [261, 97] on div "Shi-men Ting Shi-men Ting, [GEOGRAPHIC_DATA], [GEOGRAPHIC_DATA], [GEOGRAPHIC_DA…" at bounding box center [319, 100] width 213 height 201
